Goal: Entertainment & Leisure: Consume media (video, audio)

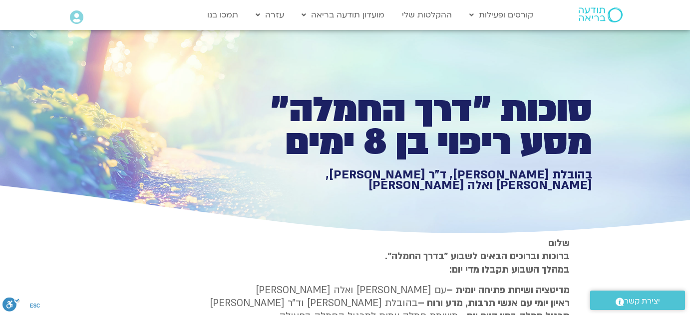
type input "1081.16"
type input "3712.76"
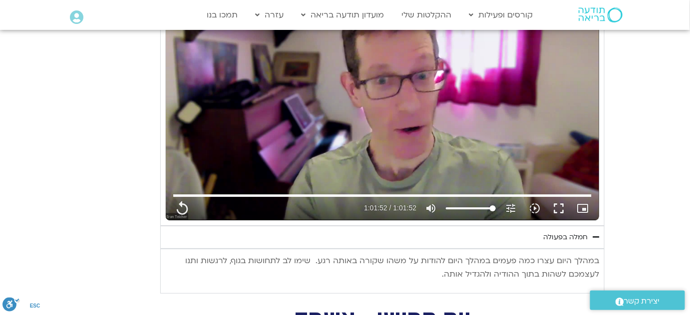
type input "1081.16"
type input "3712.76"
type input "1081.16"
type input "3712.76"
type input "1081.16"
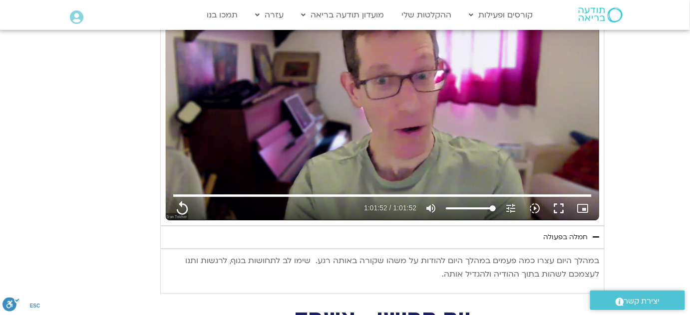
type input "3712.76"
type input "1081.16"
type input "3712.76"
type input "1081.16"
type input "3712.76"
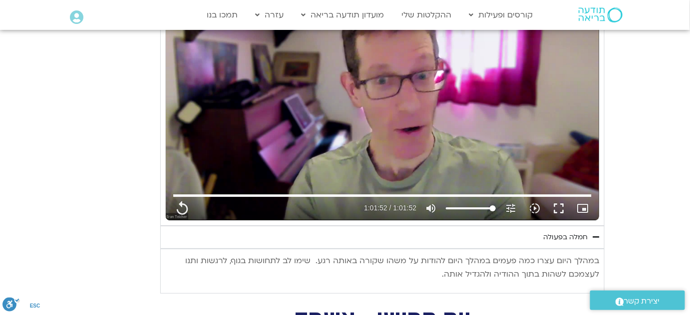
type input "1081.16"
type input "3712.76"
type input "1081.16"
type input "3712.76"
type input "1081.16"
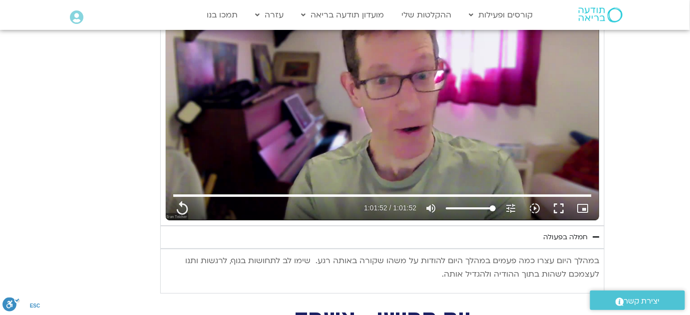
type input "3712.76"
type input "1081.16"
type input "3712.76"
type input "1081.16"
type input "3712.76"
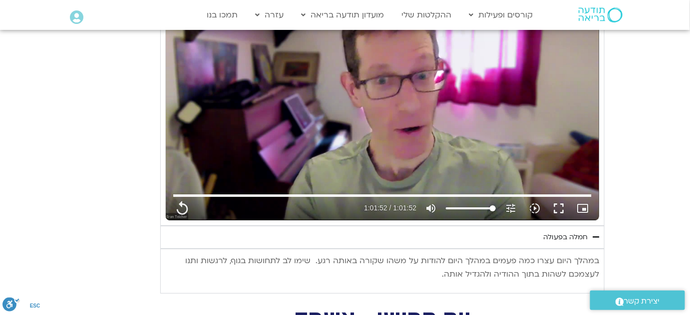
type input "1081.16"
type input "3712.76"
type input "1081.16"
type input "3712.76"
type input "1081.16"
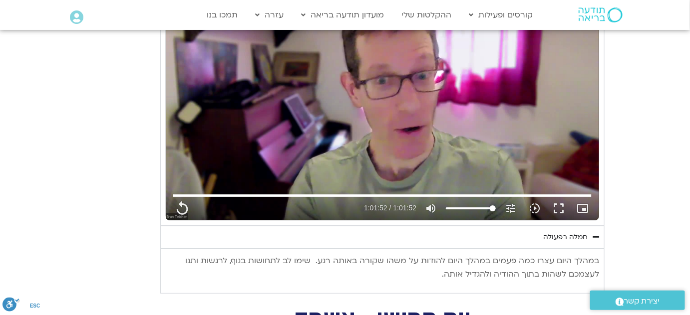
type input "3712.76"
type input "1081.16"
type input "3712.76"
type input "1081.16"
type input "3712.76"
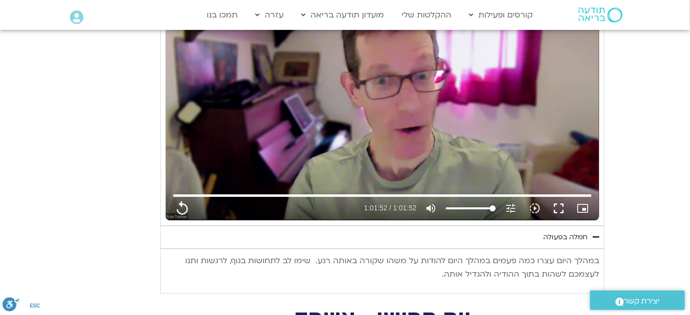
type input "1081.16"
type input "3712.76"
type input "1081.16"
type input "3712.76"
type input "1081.16"
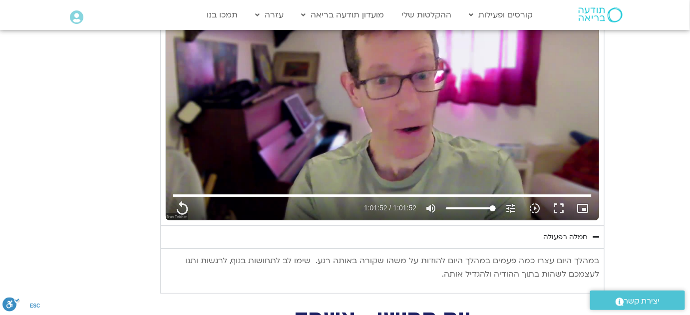
type input "3712.76"
type input "1081.16"
type input "3712.76"
type input "1081.16"
type input "3712.76"
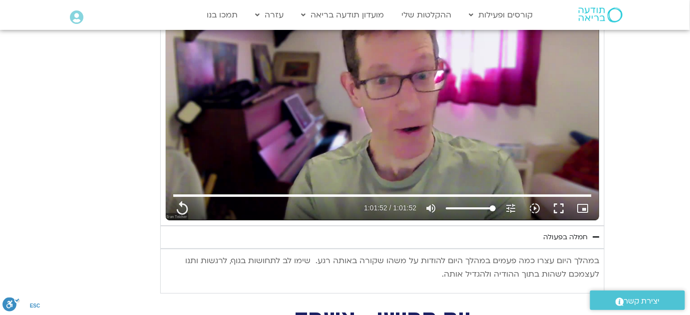
type input "1081.16"
type input "3712.76"
type input "1081.16"
type input "3712.76"
type input "1081.16"
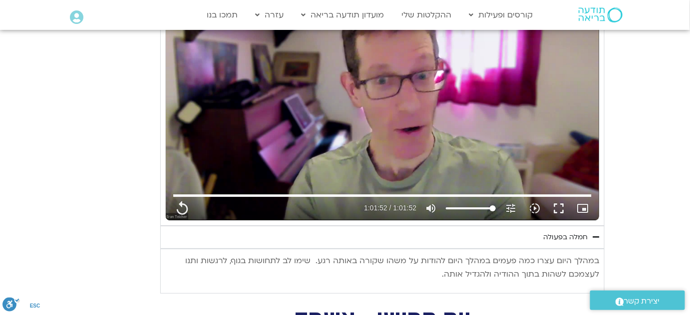
type input "3712.76"
type input "1081.16"
type input "3712.76"
type input "1081.16"
type input "3712.76"
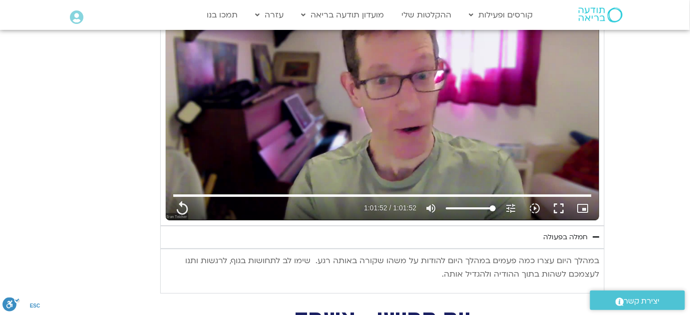
type input "1081.16"
type input "3712.76"
type input "1081.16"
type input "3712.76"
type input "1081.16"
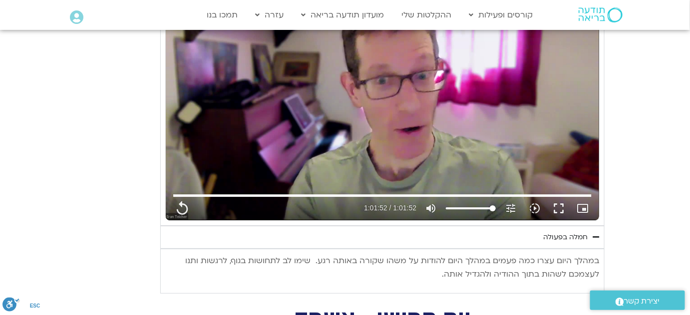
type input "3712.76"
type input "1081.16"
type input "3712.76"
type input "1081.16"
type input "3712.76"
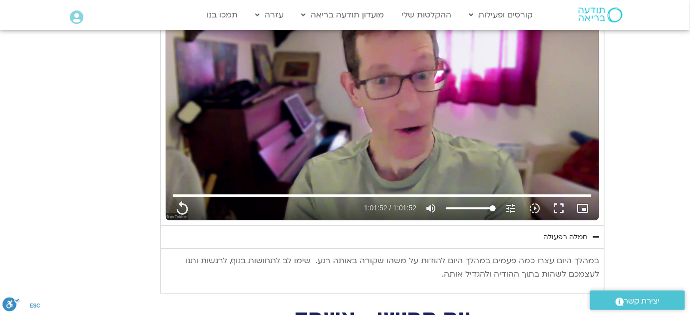
type input "1081.16"
type input "3712.76"
type input "1081.16"
type input "3712.76"
type input "1081.16"
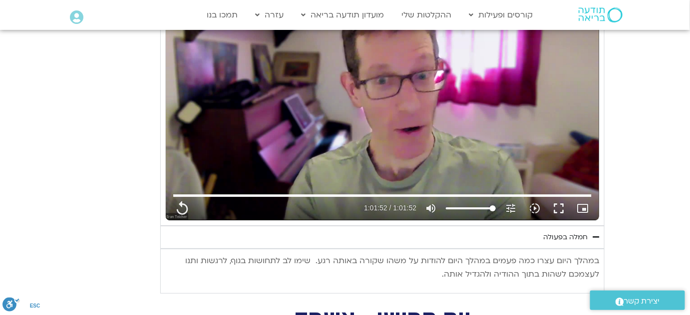
type input "3712.76"
type input "1081.16"
type input "3712.76"
type input "1081.16"
type input "3712.76"
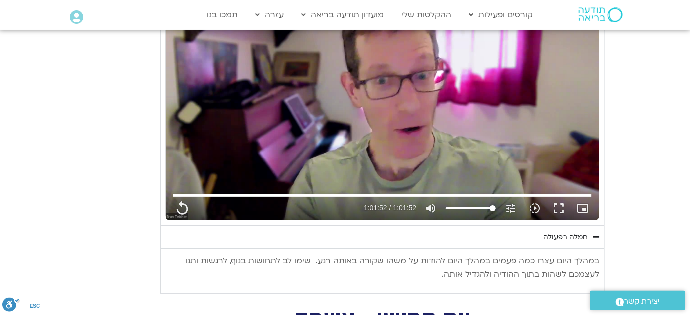
type input "1081.16"
type input "3712.76"
type input "1081.16"
type input "3712.76"
type input "1081.16"
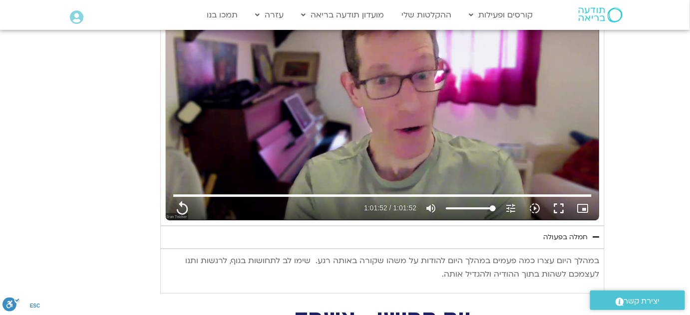
type input "3712.76"
type input "1081.16"
type input "3712.76"
type input "1081.16"
type input "3712.76"
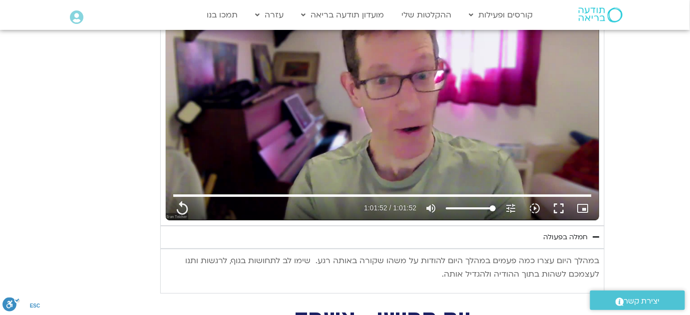
type input "1081.16"
type input "3712.76"
type input "1081.16"
type input "3712.76"
type input "1081.16"
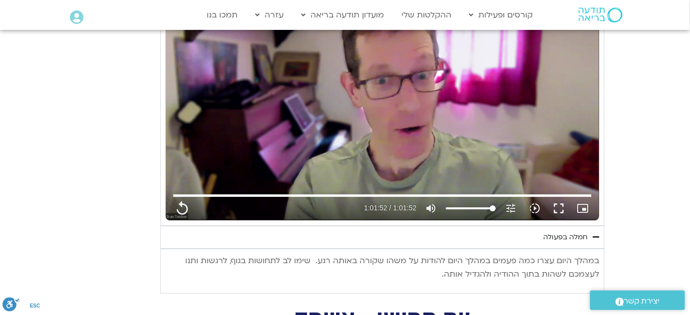
type input "3712.76"
type input "1081.16"
type input "3712.76"
type input "1081.16"
type input "3712.76"
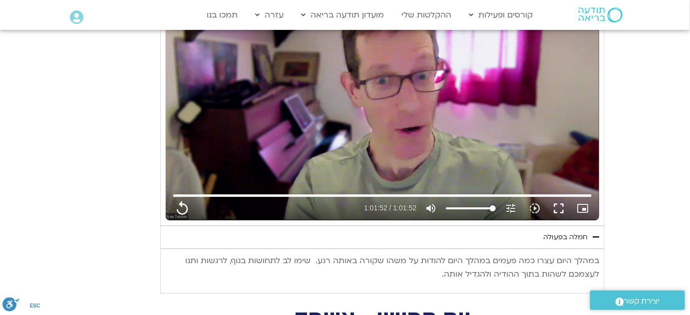
type input "1081.16"
type input "3712.76"
type input "1081.16"
type input "3712.76"
type input "1081.16"
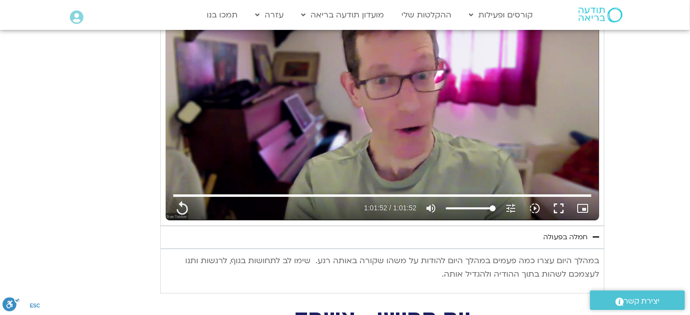
type input "3712.76"
type input "1081.16"
type input "3712.76"
type input "1081.16"
type input "3712.76"
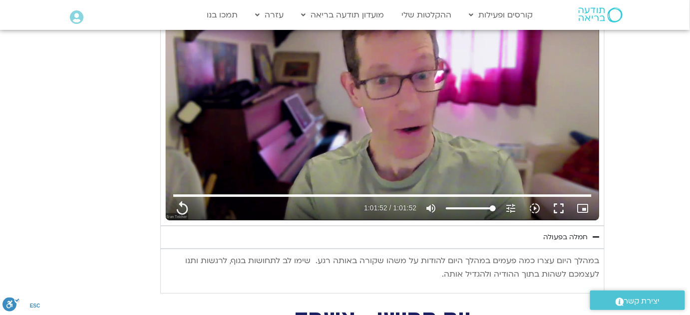
type input "1081.16"
type input "3712.76"
type input "1081.16"
type input "3712.76"
type input "1081.16"
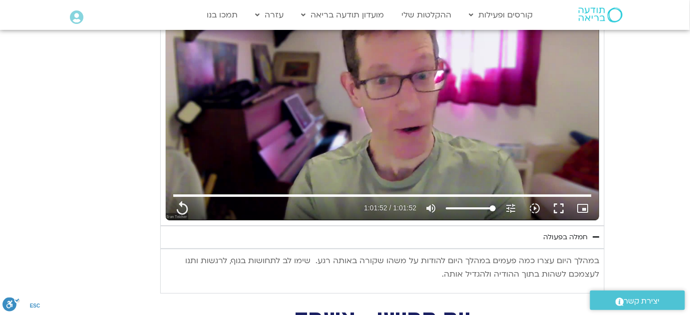
type input "3712.76"
type input "1081.16"
type input "3712.76"
type input "1081.16"
type input "3712.76"
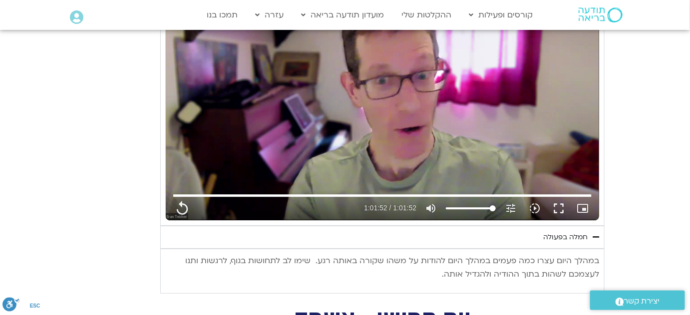
type input "1081.16"
type input "3712.76"
type input "1081.16"
type input "3712.76"
type input "1081.16"
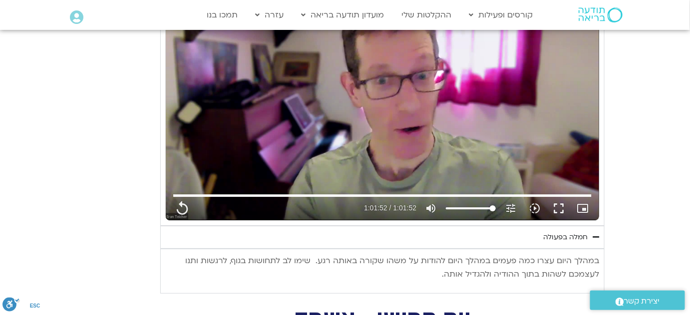
type input "3712.76"
type input "1081.16"
type input "3712.76"
type input "1081.16"
type input "3712.76"
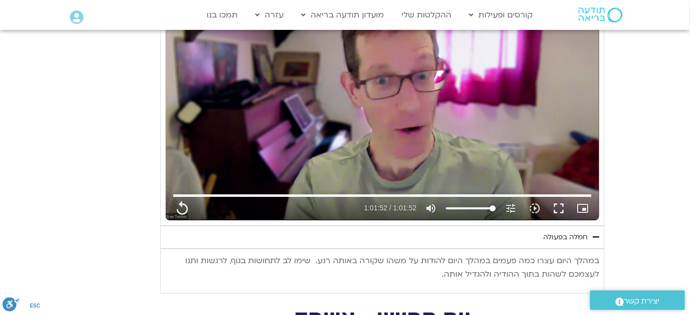
type input "1081.16"
type input "3712.76"
type input "1081.16"
type input "3712.76"
type input "1081.16"
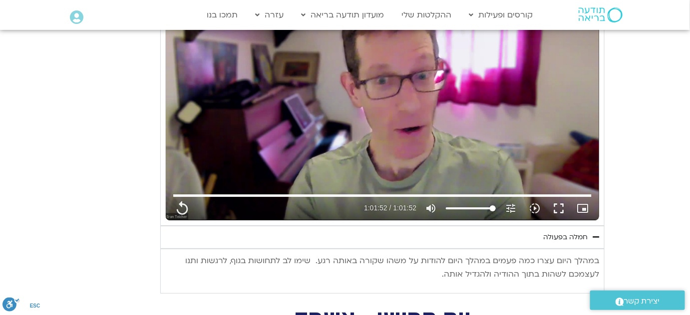
type input "3712.76"
type input "1081.16"
type input "3712.76"
type input "1081.16"
type input "3712.76"
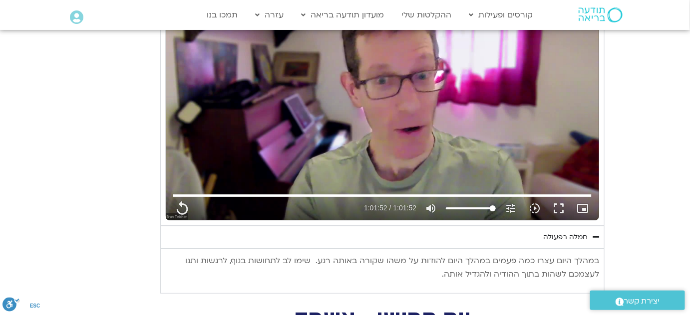
type input "1081.16"
type input "3712.76"
type input "1081.16"
type input "3712.76"
type input "1081.16"
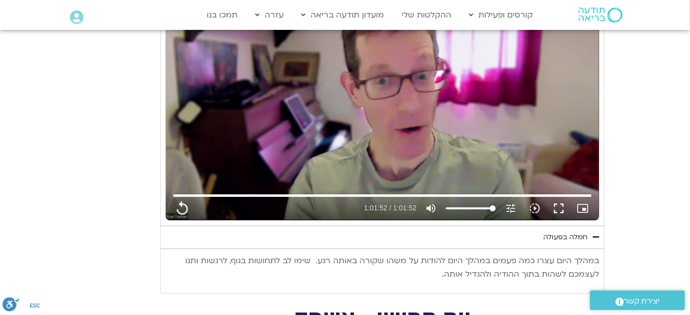
type input "3712.76"
type input "1081.16"
type input "3712.76"
type input "1081.16"
type input "3712.76"
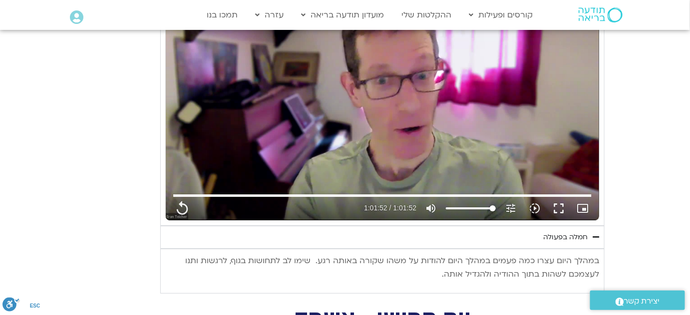
type input "1081.16"
type input "3712.76"
type input "1081.16"
type input "3712.76"
type input "1081.16"
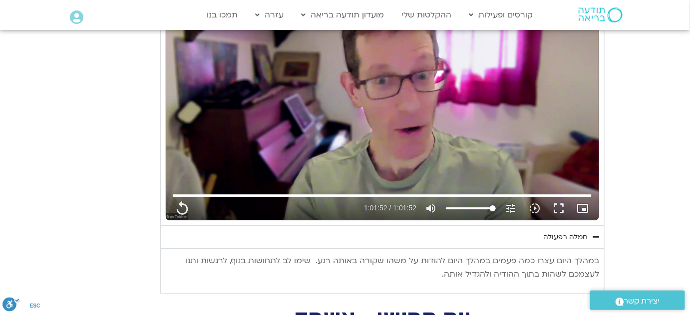
type input "3712.76"
type input "1081.16"
type input "3712.76"
type input "1081.16"
type input "3712.76"
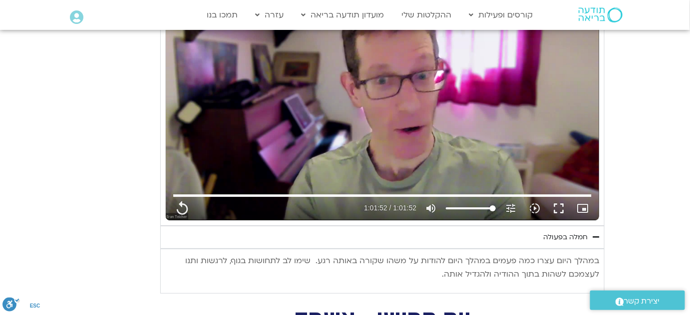
type input "1081.16"
type input "3712.76"
type input "1081.16"
type input "3712.76"
type input "1081.16"
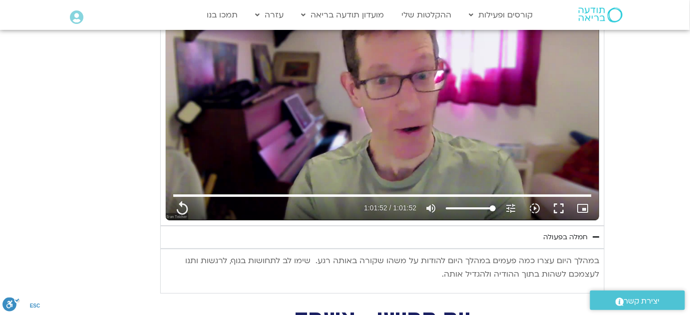
type input "3712.76"
type input "1081.16"
type input "3712.76"
type input "1081.16"
type input "3712.76"
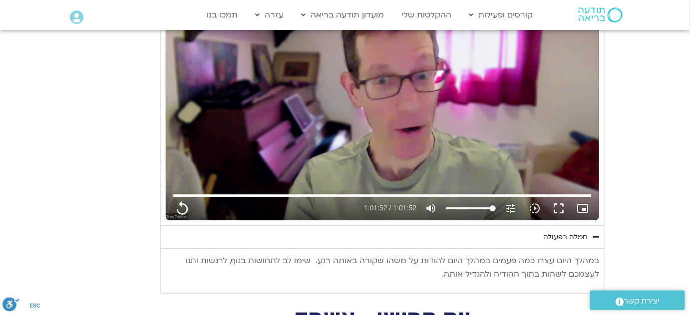
type input "1081.16"
type input "3712.76"
type input "1081.16"
type input "3712.76"
type input "1081.16"
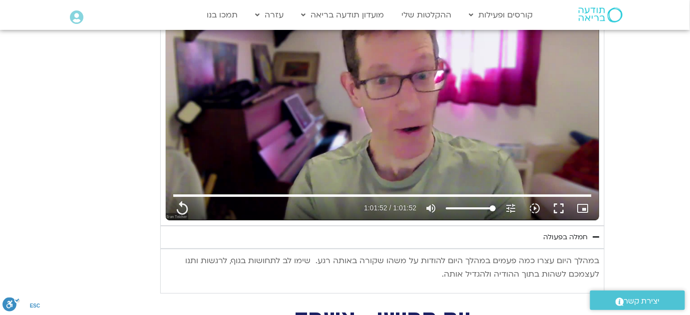
type input "3712.76"
type input "1081.16"
type input "3712.76"
type input "1081.16"
type input "3712.76"
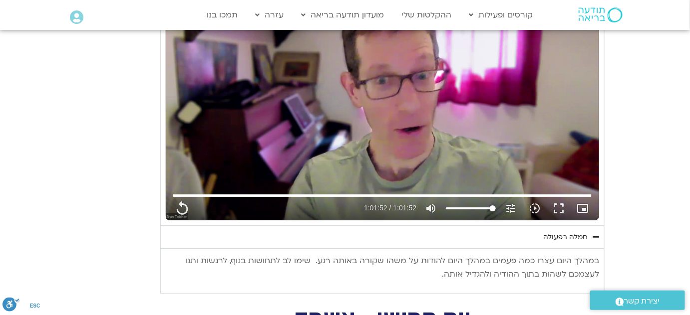
type input "1081.16"
type input "3712.76"
type input "1081.16"
type input "3712.76"
type input "1081.16"
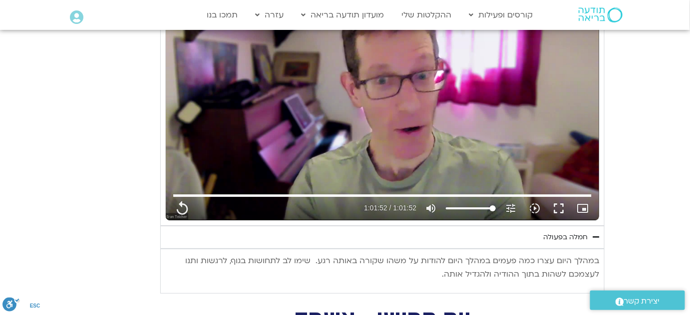
type input "3712.76"
type input "1081.16"
type input "3712.76"
type input "1081.16"
type input "3712.76"
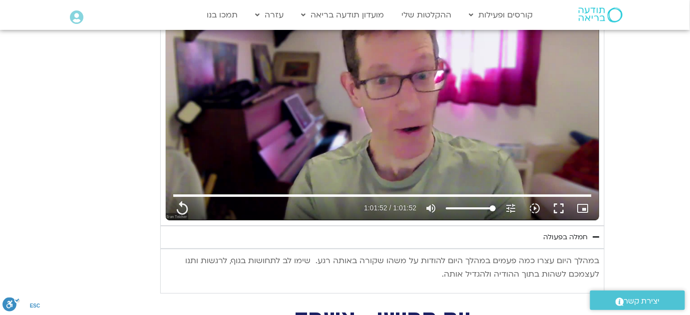
type input "1081.16"
type input "3712.76"
type input "1081.16"
type input "3712.76"
type input "1081.16"
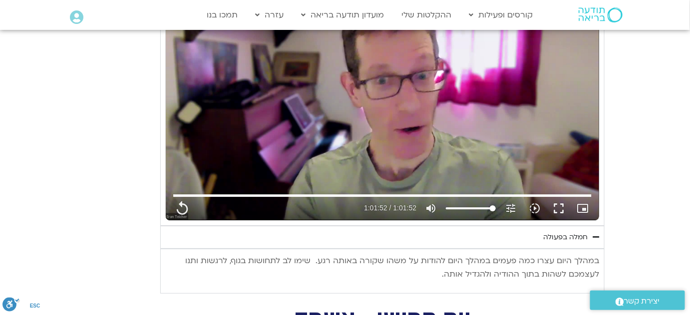
type input "3712.76"
type input "1081.16"
type input "3712.76"
type input "1081.16"
type input "3712.76"
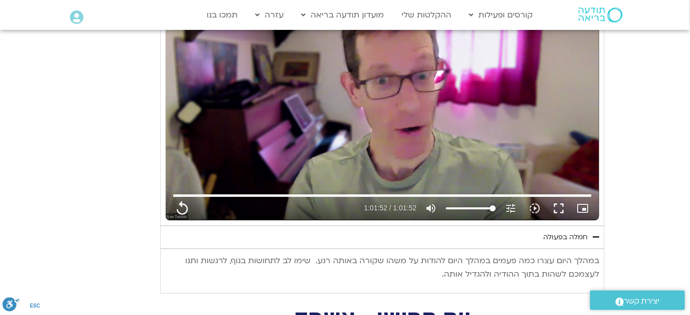
type input "1081.16"
type input "3712.76"
type input "1081.16"
type input "3712.76"
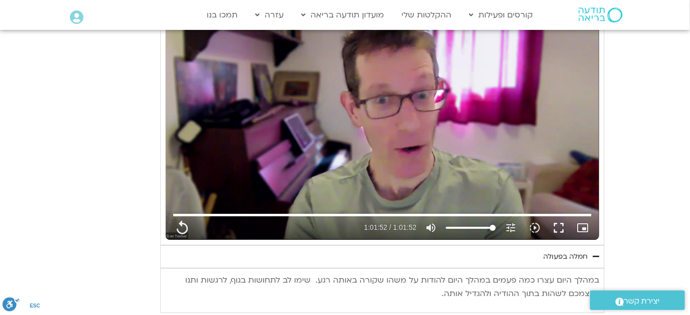
type input "1081.16"
type input "3712.76"
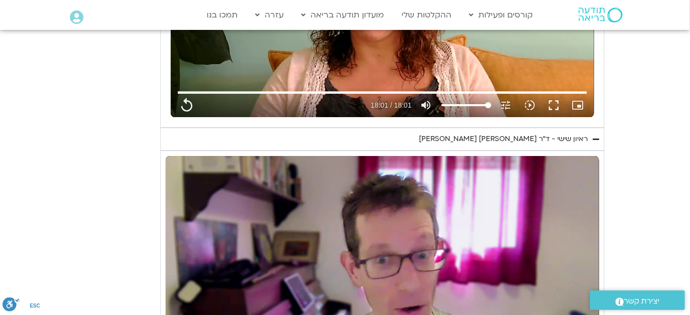
type input "1081.16"
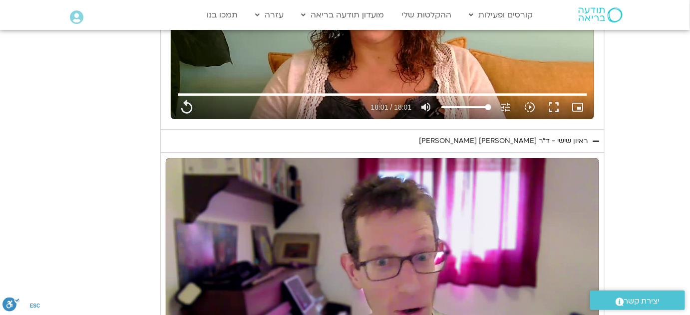
type input "3712.76"
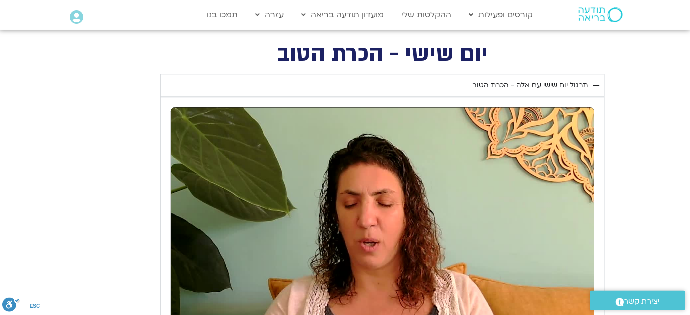
scroll to position [785, 0]
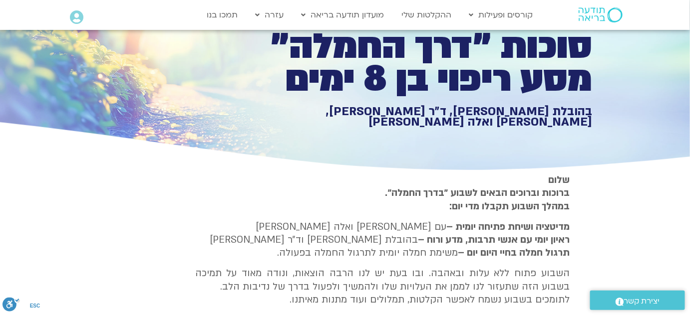
click at [264, 151] on div "סוכות ״דרך החמלה״ מסע ריפוי בן 8 ימים בהובלת טארה בראך, ד״ר סטי אל-בר, סנדיה בר…" at bounding box center [345, 70] width 494 height 207
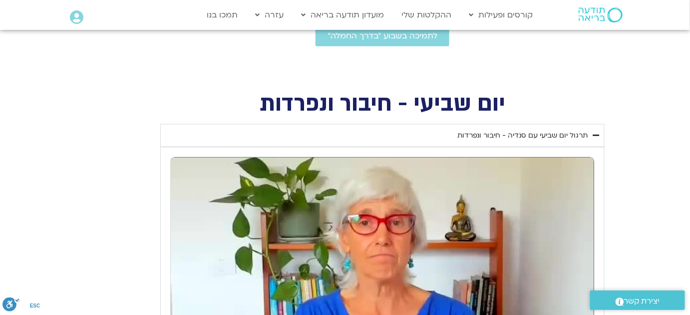
scroll to position [363, 0]
